Goal: Information Seeking & Learning: Learn about a topic

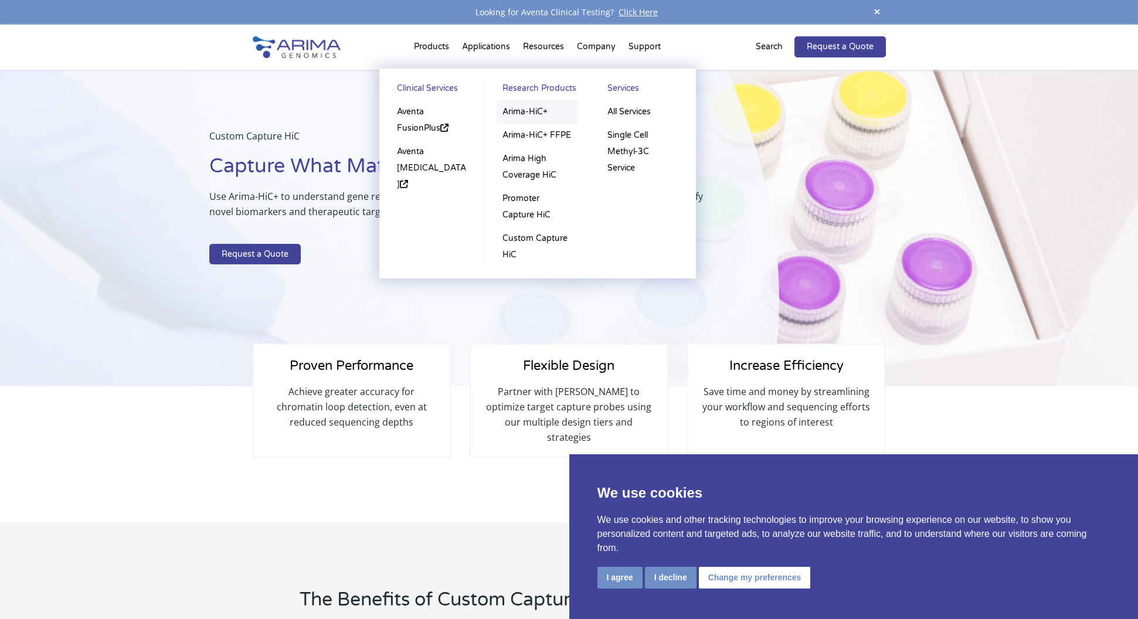
click at [531, 112] on link "Arima-HiC+" at bounding box center [537, 111] width 81 height 23
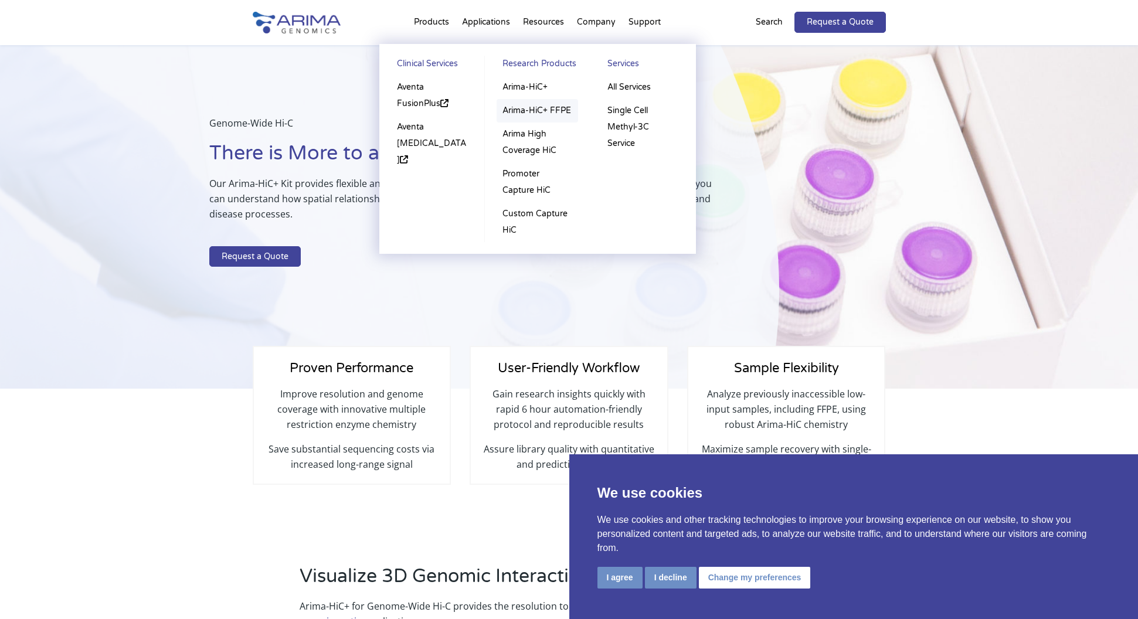
click at [529, 112] on link "Arima-HiC+ FFPE" at bounding box center [537, 110] width 81 height 23
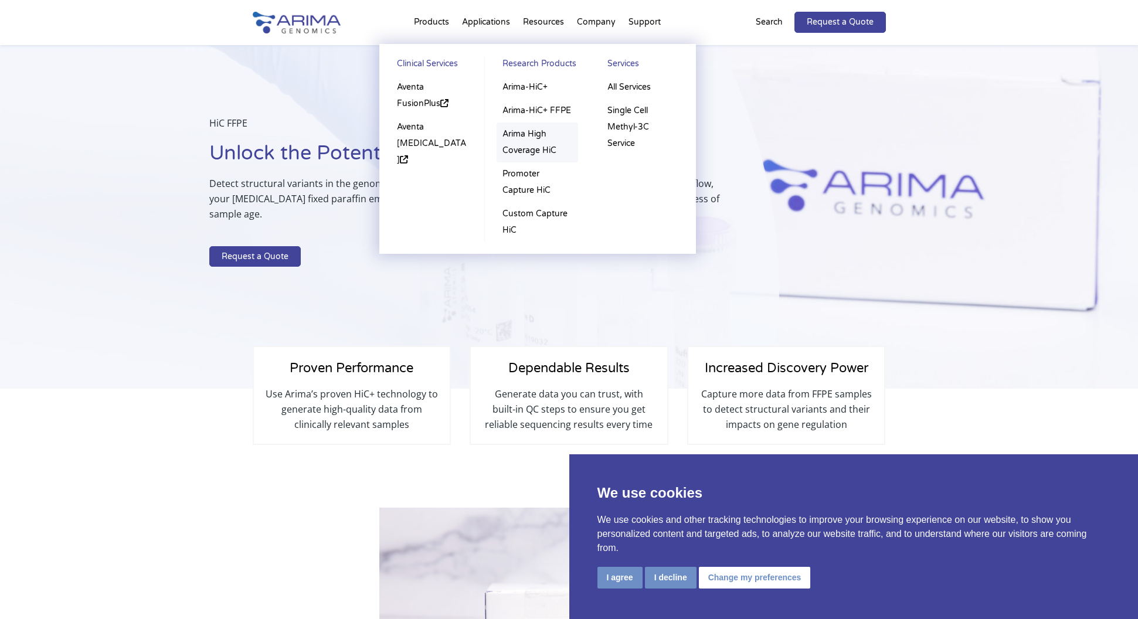
click at [522, 134] on link "Arima High Coverage HiC" at bounding box center [537, 143] width 81 height 40
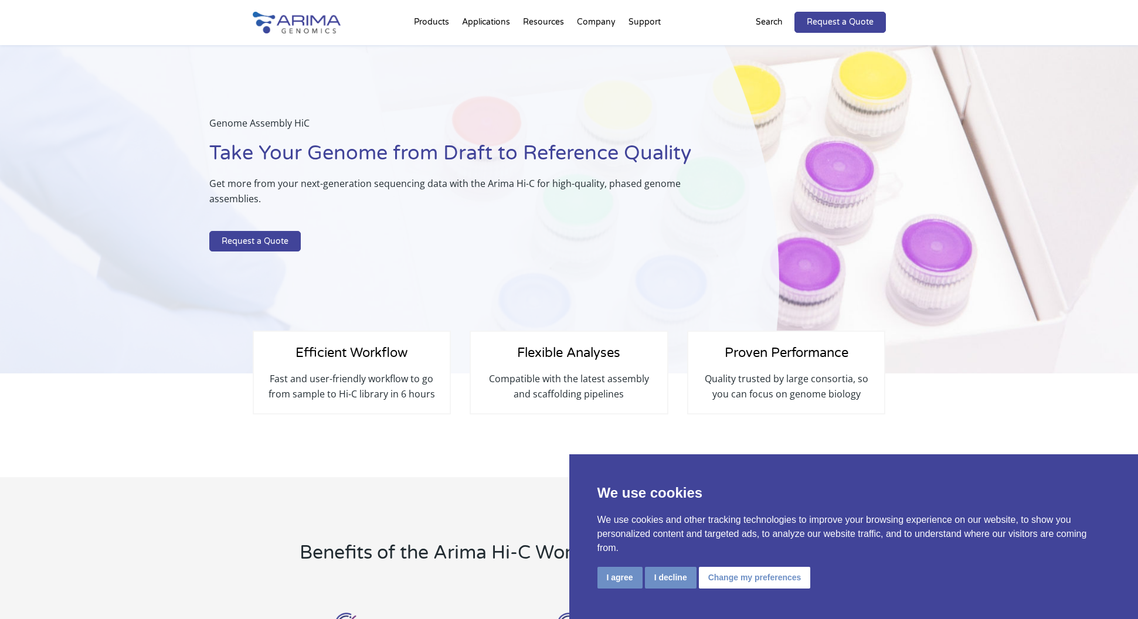
click at [620, 580] on button "I agree" at bounding box center [619, 578] width 45 height 22
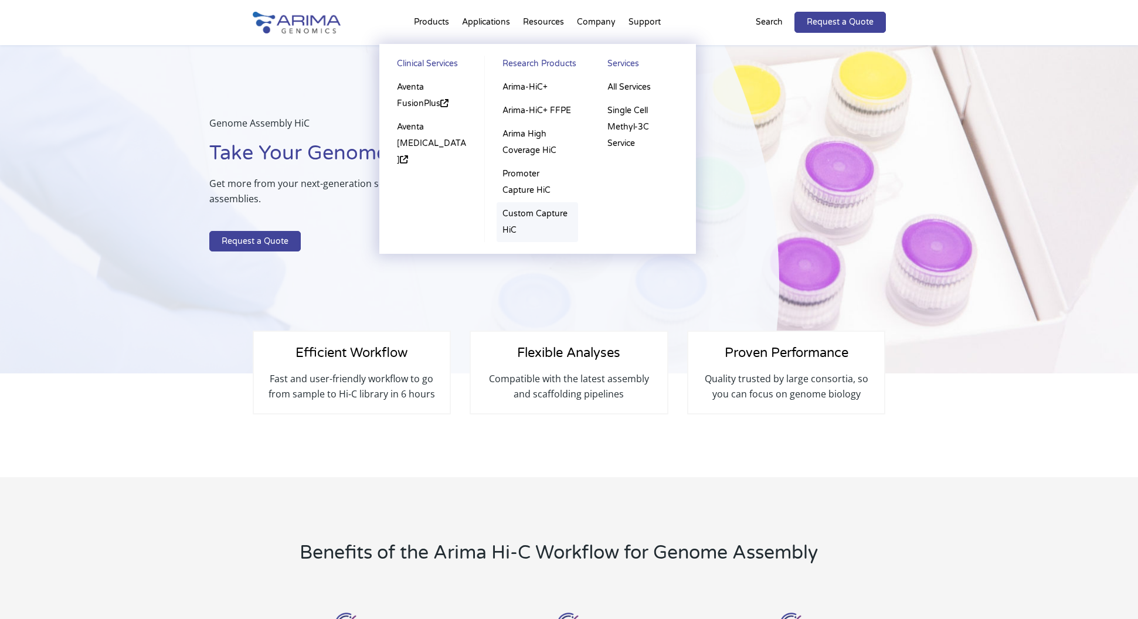
click at [531, 219] on link "Custom Capture HiC" at bounding box center [537, 222] width 81 height 40
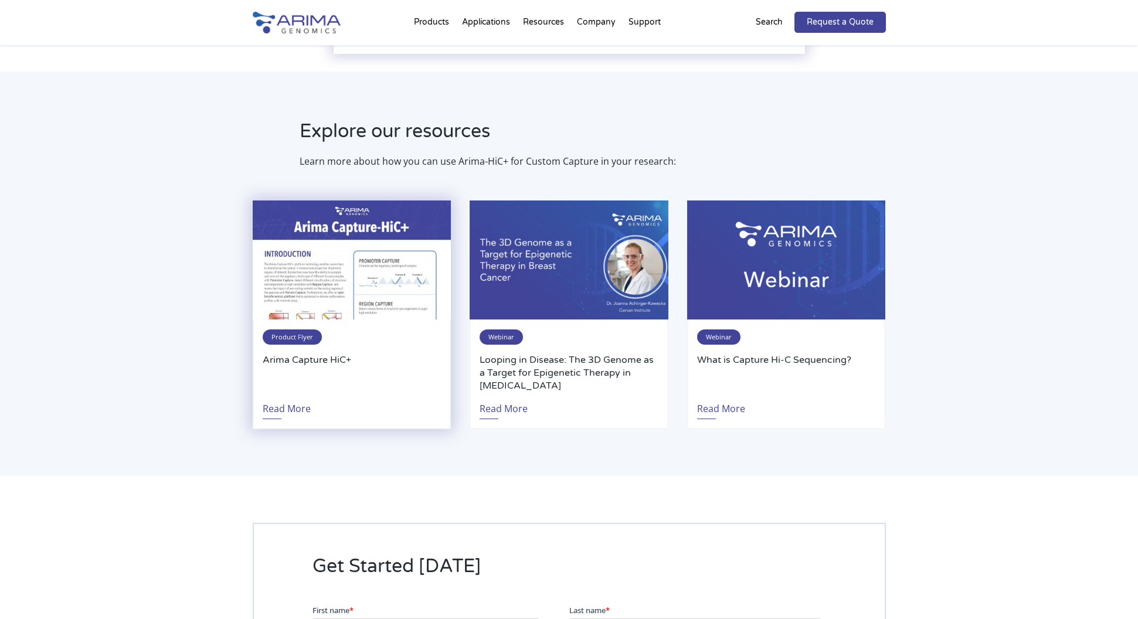
scroll to position [1749, 0]
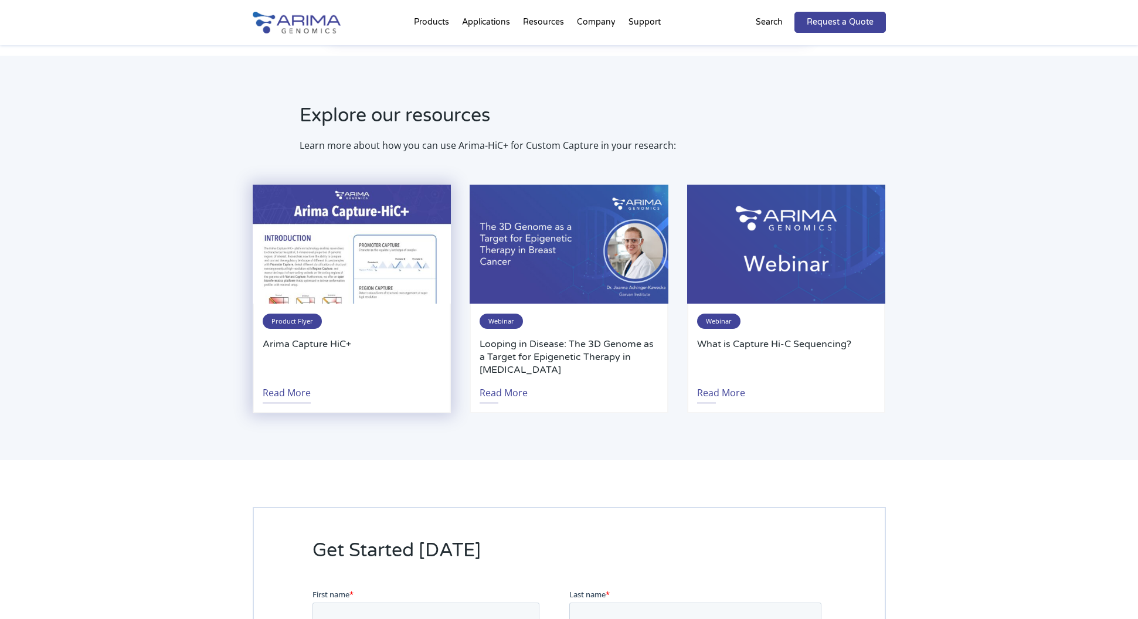
click at [285, 376] on link "Read More" at bounding box center [287, 389] width 48 height 27
